Goal: Task Accomplishment & Management: Manage account settings

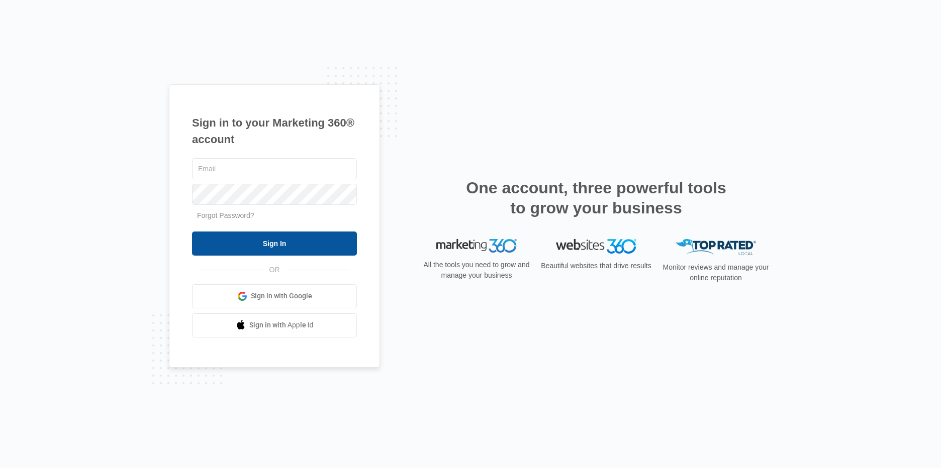
type input "[PERSON_NAME][EMAIL_ADDRESS][DOMAIN_NAME]"
click at [277, 257] on div "analisa@oaktbg.com Forgot Password? Sign In OR Sign in with Google Sign in with…" at bounding box center [274, 246] width 165 height 181
click at [282, 248] on input "Sign In" at bounding box center [274, 244] width 165 height 24
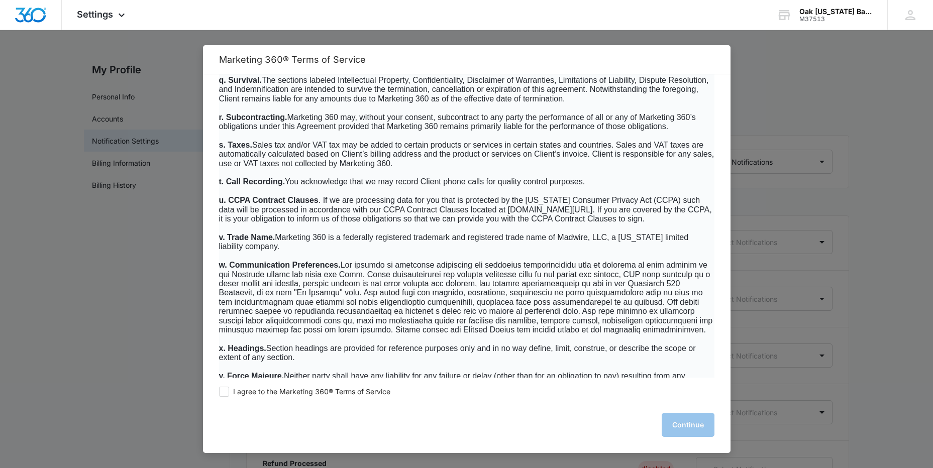
scroll to position [6426, 0]
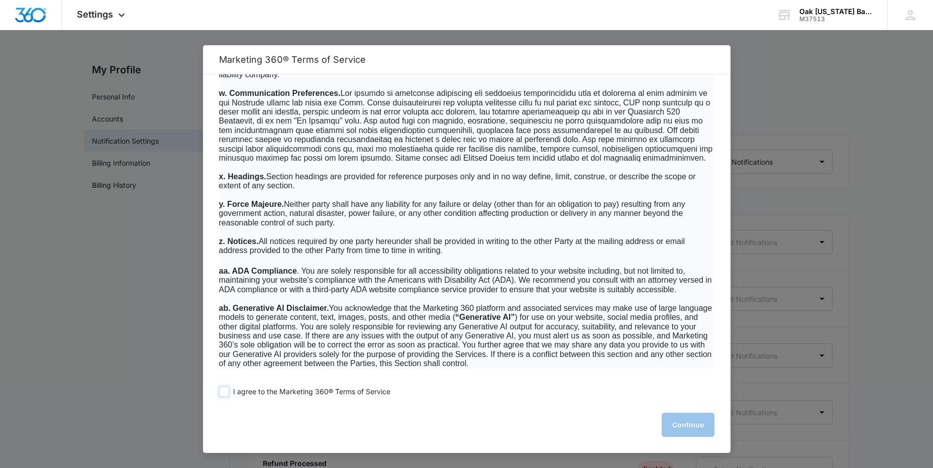
click at [219, 395] on div "I agree to the Marketing 360® Terms of Service Continue" at bounding box center [467, 415] width 528 height 75
drag, startPoint x: 220, startPoint y: 395, endPoint x: 236, endPoint y: 393, distance: 16.2
click at [226, 394] on span at bounding box center [224, 392] width 10 height 10
click at [226, 394] on input "I agree to the Marketing 360® Terms of Service" at bounding box center [224, 392] width 10 height 10
checkbox input "true"
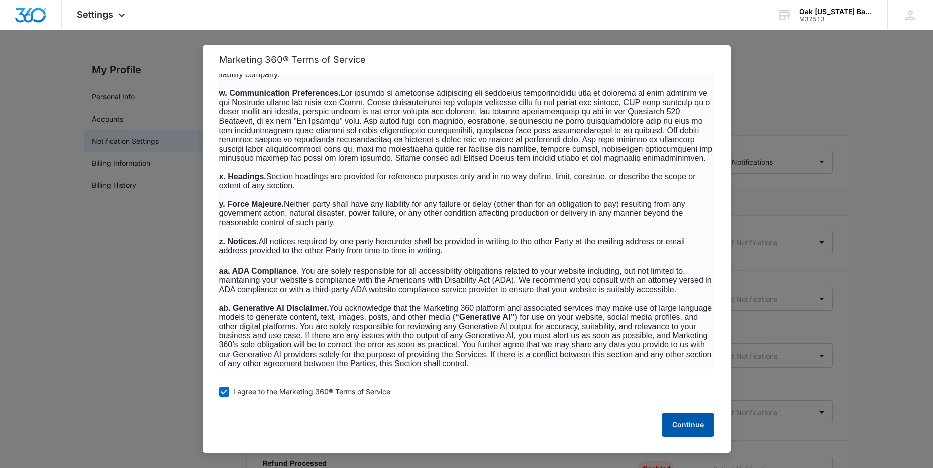
click at [674, 421] on button "Continue" at bounding box center [688, 425] width 53 height 24
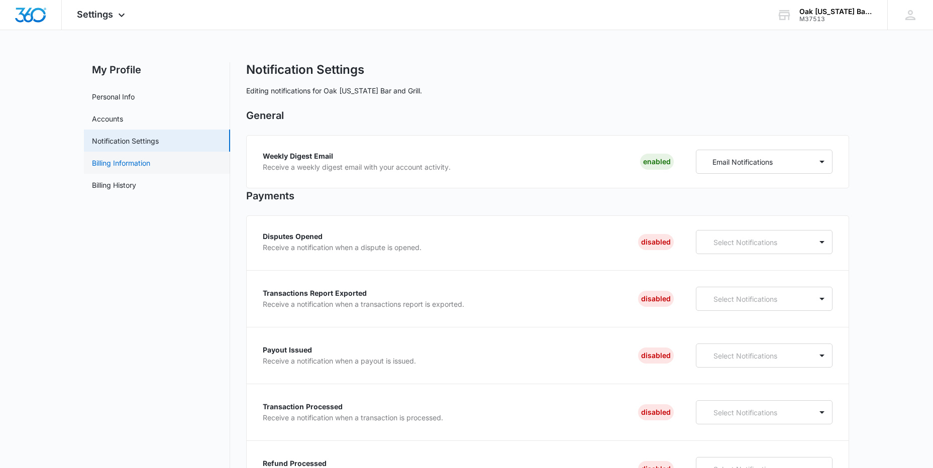
click at [129, 168] on link "Billing Information" at bounding box center [121, 163] width 58 height 11
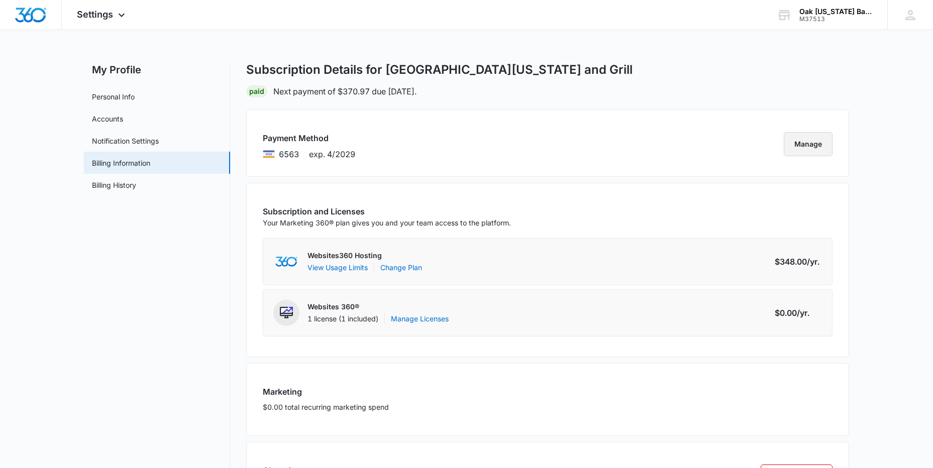
click at [808, 143] on button "Manage" at bounding box center [808, 144] width 49 height 24
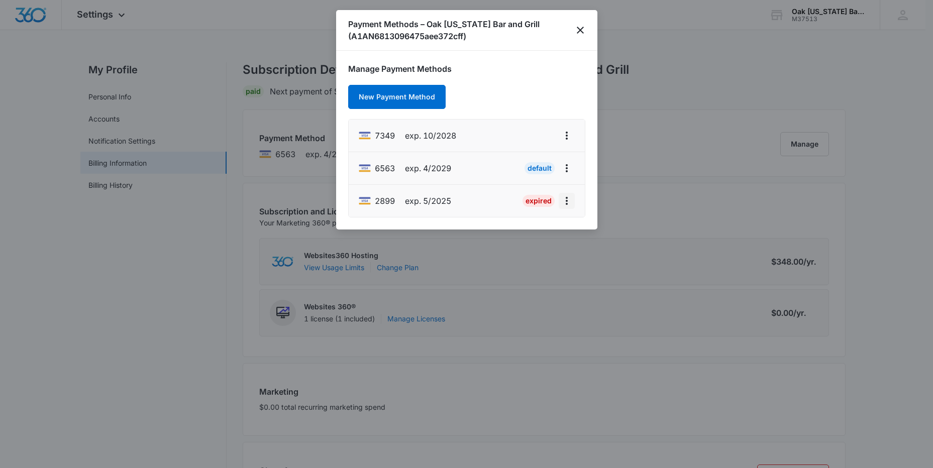
click at [567, 202] on icon "actions.viewMore" at bounding box center [567, 201] width 2 height 8
click at [523, 156] on div "Edit Card" at bounding box center [526, 157] width 47 height 7
select select "5"
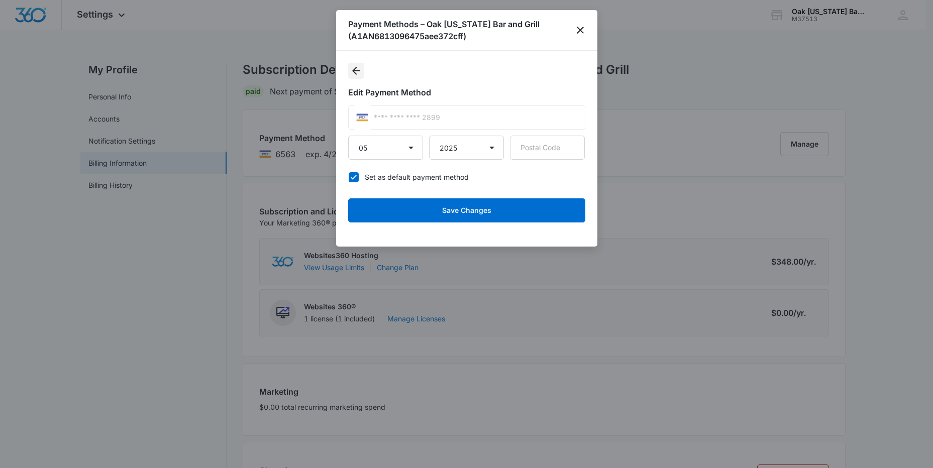
click at [353, 72] on icon "Back" at bounding box center [356, 71] width 8 height 8
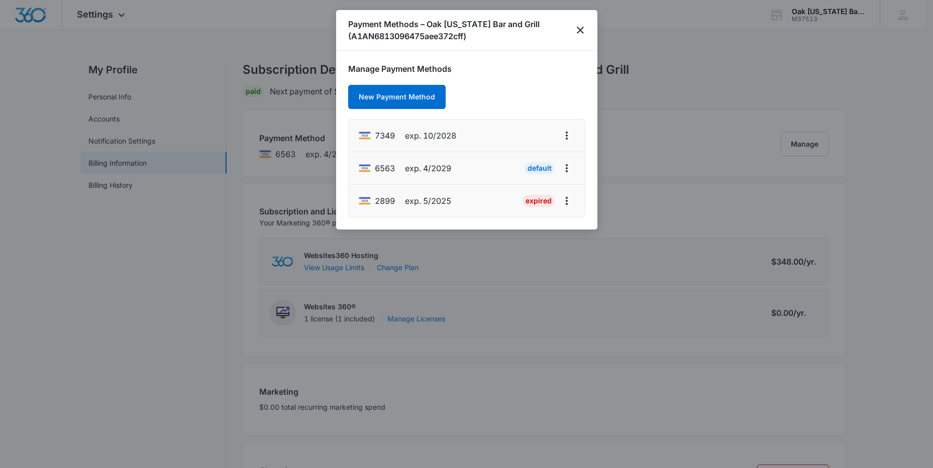
click at [452, 142] on div "7349 exp. 10/2028" at bounding box center [408, 136] width 98 height 16
click at [565, 136] on icon "actions.viewMore" at bounding box center [567, 136] width 12 height 12
click at [513, 165] on div "Edit Card" at bounding box center [526, 163] width 47 height 7
select select "10"
select select "2028"
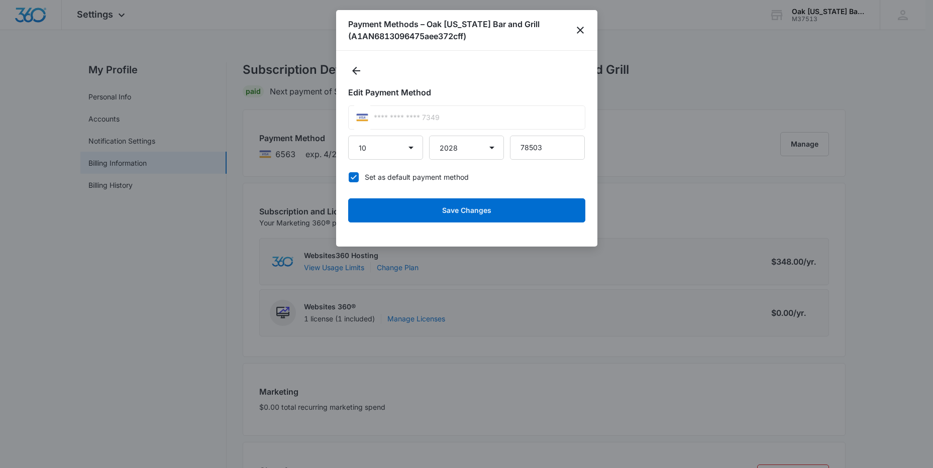
click at [353, 176] on icon at bounding box center [353, 177] width 9 height 9
click at [349, 177] on input "Set as default payment method" at bounding box center [348, 177] width 1 height 1
click at [353, 176] on icon at bounding box center [353, 177] width 9 height 9
click at [349, 177] on input "Set as default payment method" at bounding box center [348, 177] width 1 height 1
checkbox input "true"
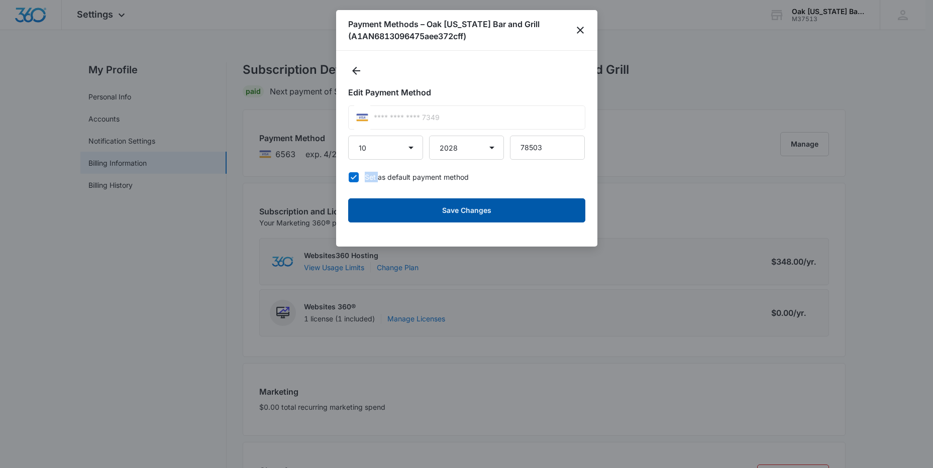
drag, startPoint x: 353, startPoint y: 176, endPoint x: 456, endPoint y: 210, distance: 108.4
click at [456, 210] on button "Save Changes" at bounding box center [466, 211] width 237 height 24
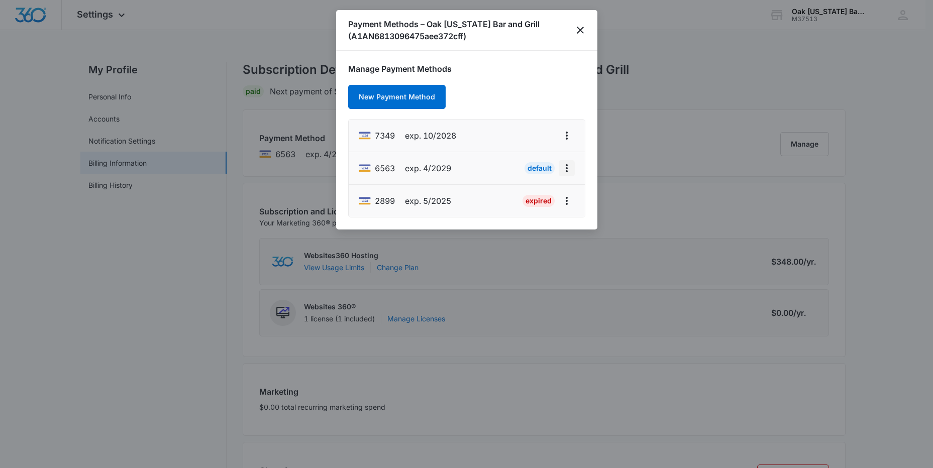
click at [568, 170] on icon "actions.viewMore" at bounding box center [567, 168] width 12 height 12
click at [543, 196] on div "Edit Card" at bounding box center [526, 196] width 47 height 7
select select "4"
select select "2029"
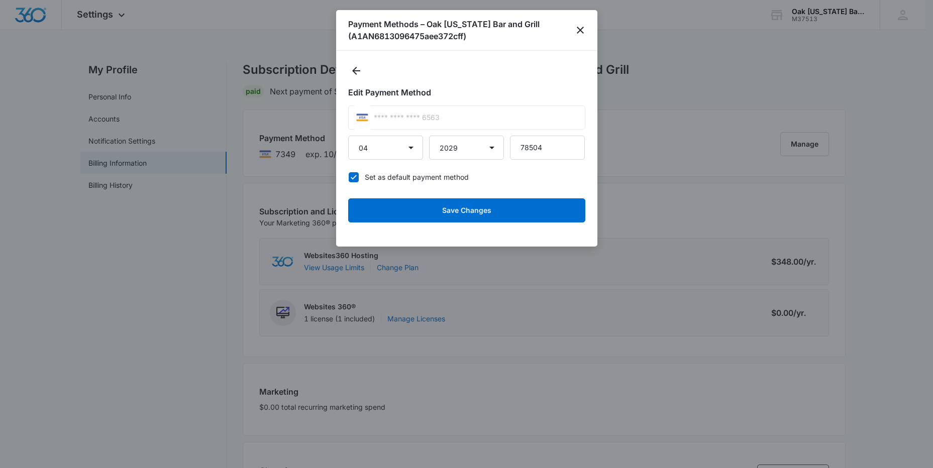
click at [356, 181] on icon at bounding box center [353, 177] width 9 height 9
click at [349, 177] on input "Set as default payment method" at bounding box center [348, 177] width 1 height 1
checkbox input "false"
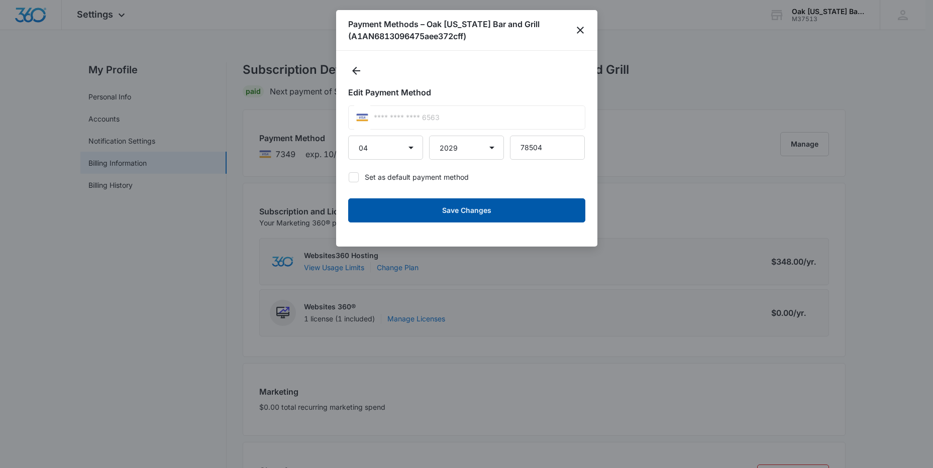
click at [483, 208] on button "Save Changes" at bounding box center [466, 211] width 237 height 24
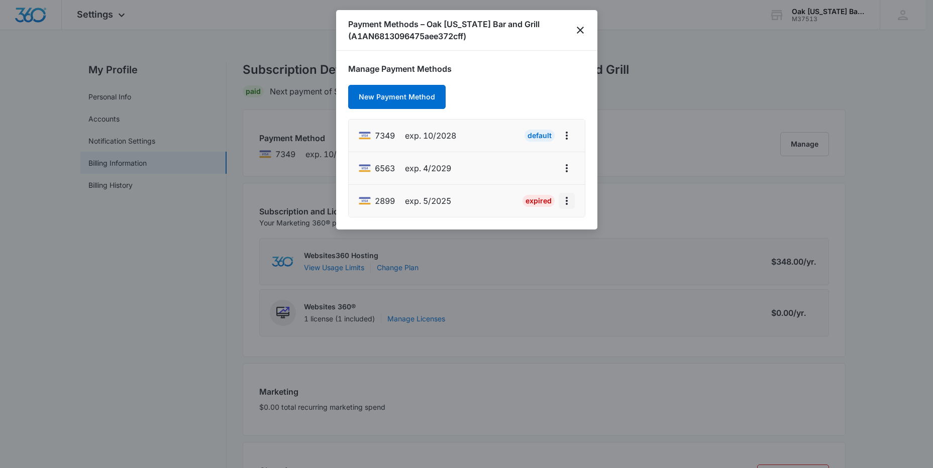
click at [571, 202] on icon "actions.viewMore" at bounding box center [567, 201] width 12 height 12
click at [495, 214] on li "2899 exp. 5/2025 Expired Edit Card Set As Default" at bounding box center [467, 201] width 236 height 32
click at [568, 168] on icon "actions.viewMore" at bounding box center [567, 168] width 2 height 8
click at [581, 28] on icon "close" at bounding box center [581, 30] width 12 height 12
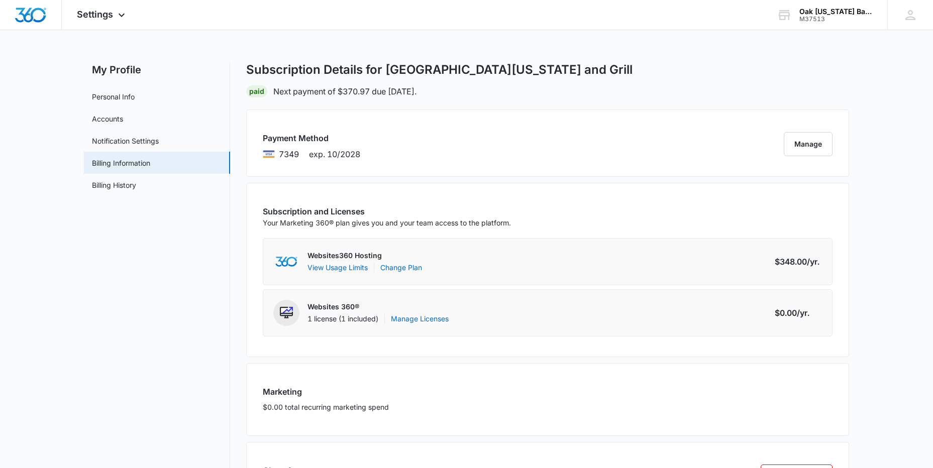
click at [712, 71] on div "Subscription Details for Oak Texas Bar and Grill" at bounding box center [547, 69] width 603 height 15
click at [907, 16] on icon at bounding box center [910, 15] width 15 height 15
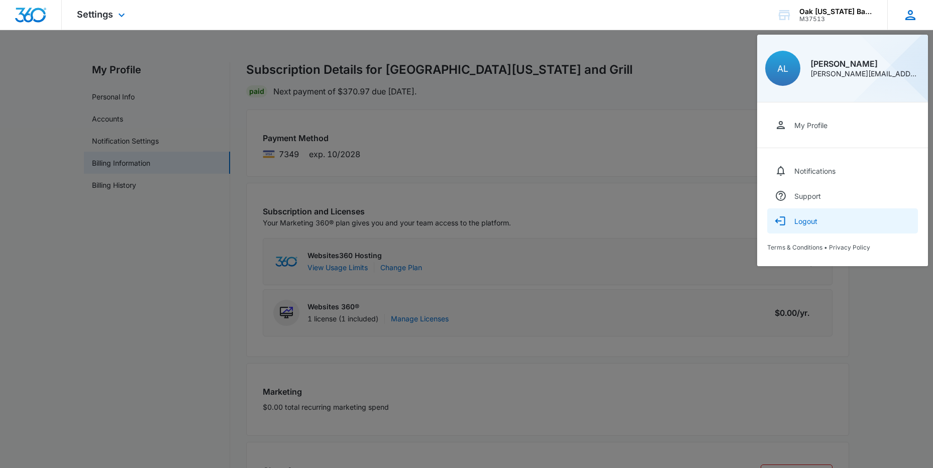
click at [804, 219] on div "Logout" at bounding box center [806, 221] width 23 height 9
